Goal: Check status: Check status

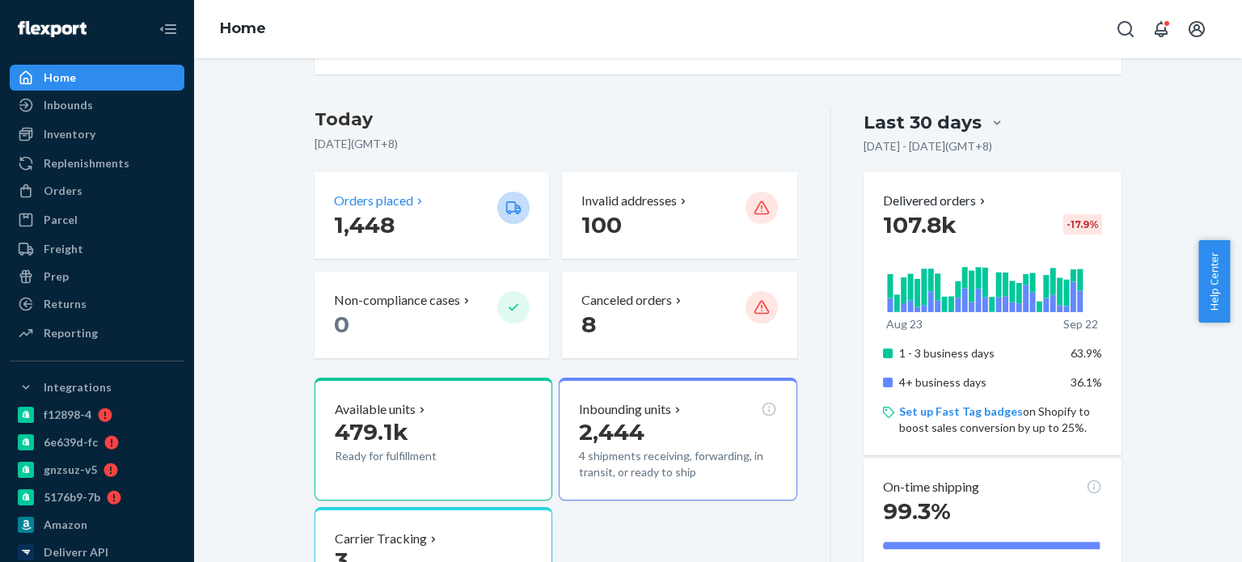
scroll to position [81, 0]
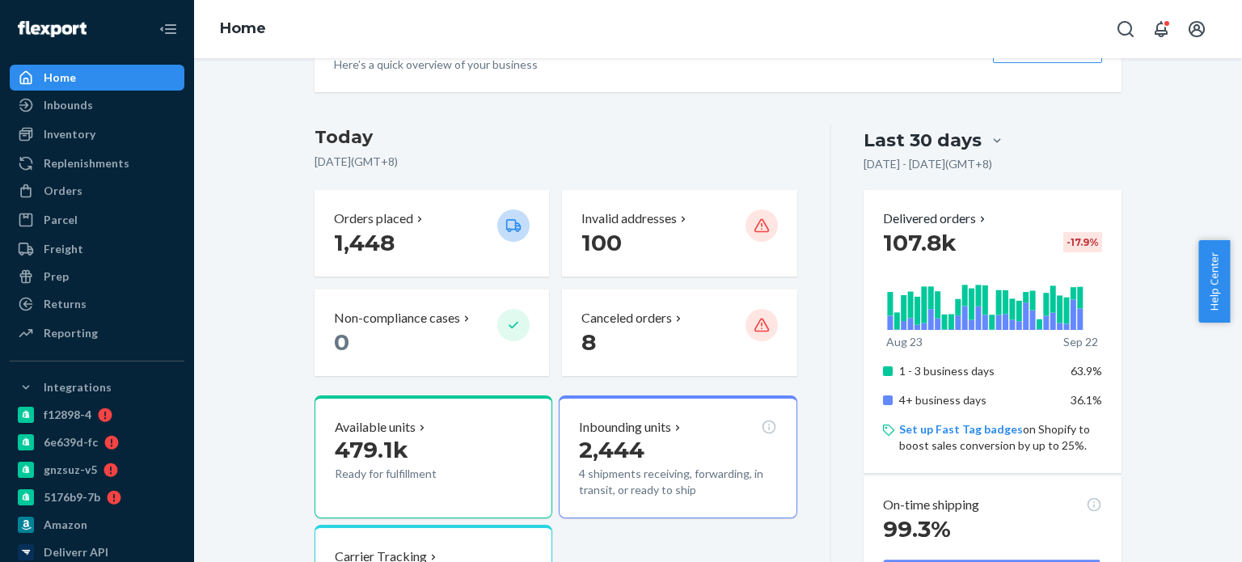
click at [413, 82] on div "Welcome back Here’s a quick overview of your business Create new Create new inb…" at bounding box center [718, 47] width 807 height 91
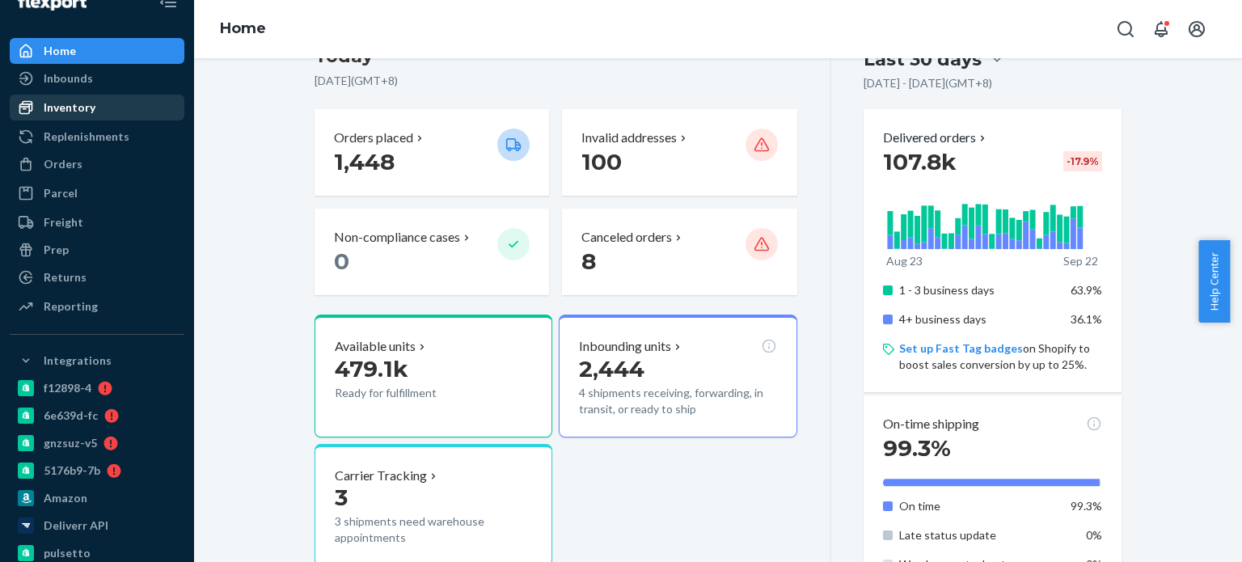
scroll to position [0, 0]
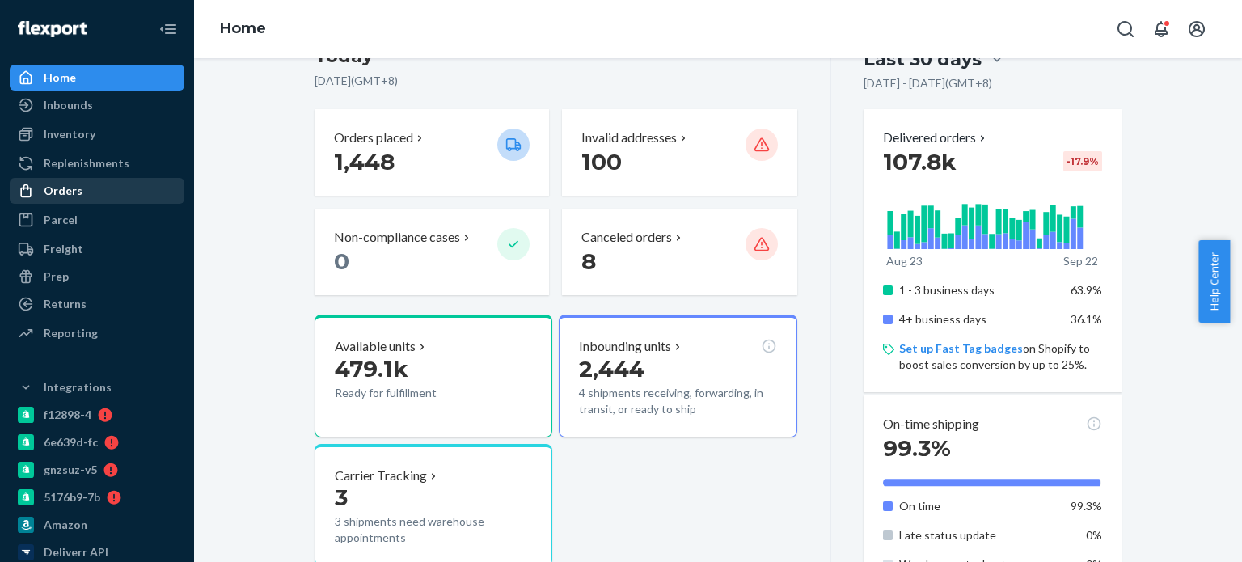
click at [79, 181] on div "Orders" at bounding box center [96, 191] width 171 height 23
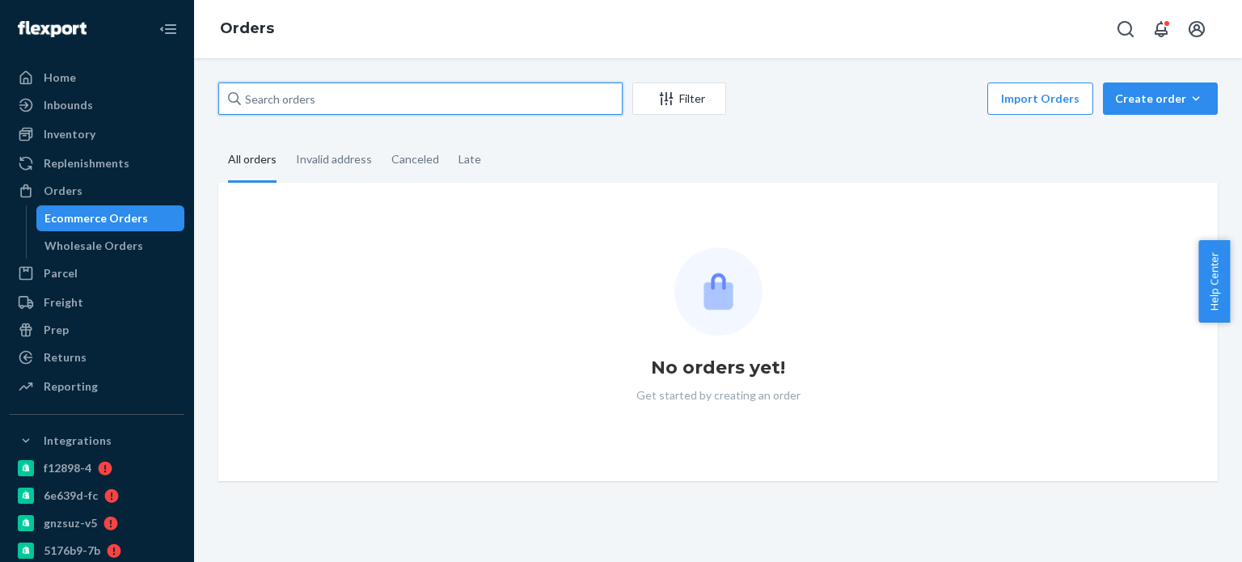
click at [438, 90] on input "text" at bounding box center [420, 98] width 404 height 32
paste input "PUL23UK-3401"
type input "PUL23UK-3401"
